Goal: Task Accomplishment & Management: Use online tool/utility

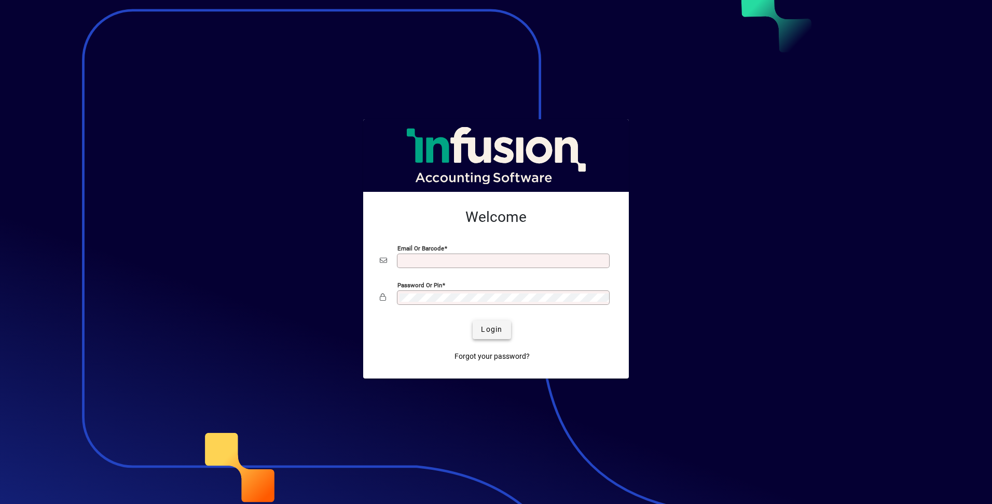
type input "**********"
click at [491, 274] on span "Login" at bounding box center [491, 329] width 21 height 11
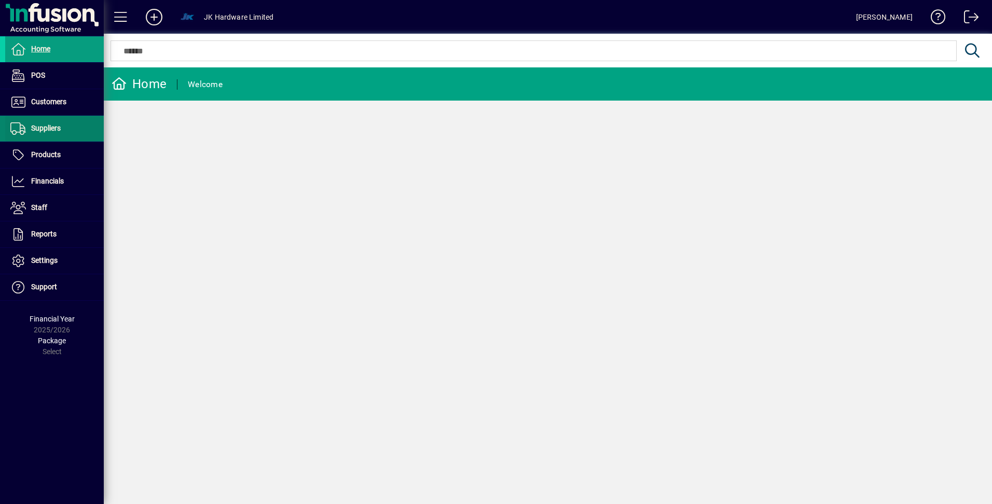
click at [55, 126] on span "Suppliers" at bounding box center [46, 128] width 30 height 8
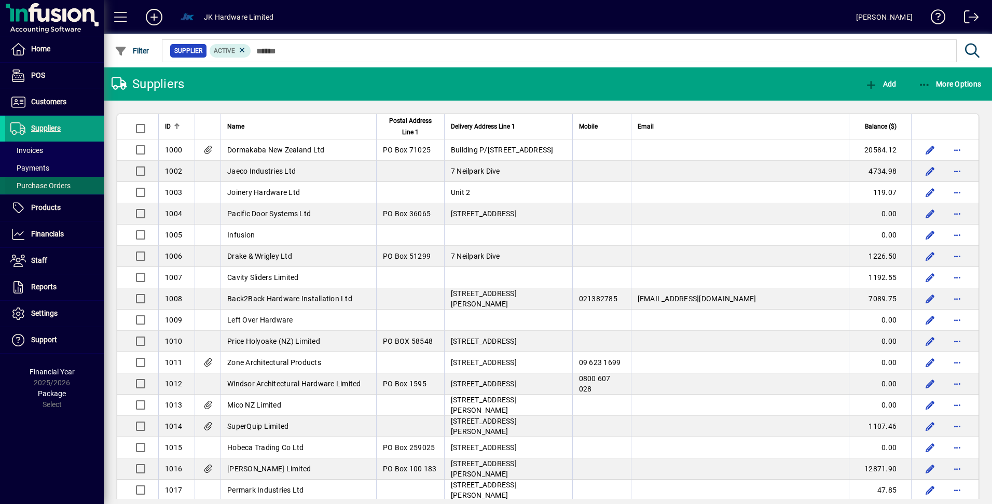
click at [49, 186] on span "Purchase Orders" at bounding box center [40, 185] width 60 height 8
